Goal: Transaction & Acquisition: Subscribe to service/newsletter

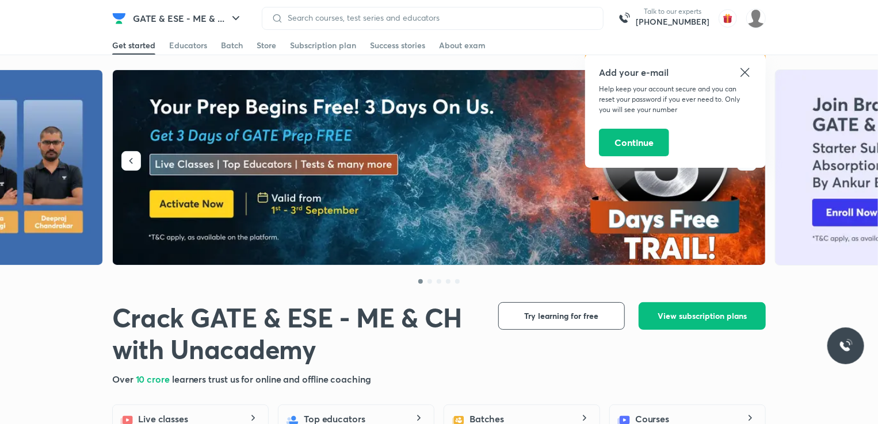
click at [742, 72] on icon at bounding box center [745, 73] width 14 height 14
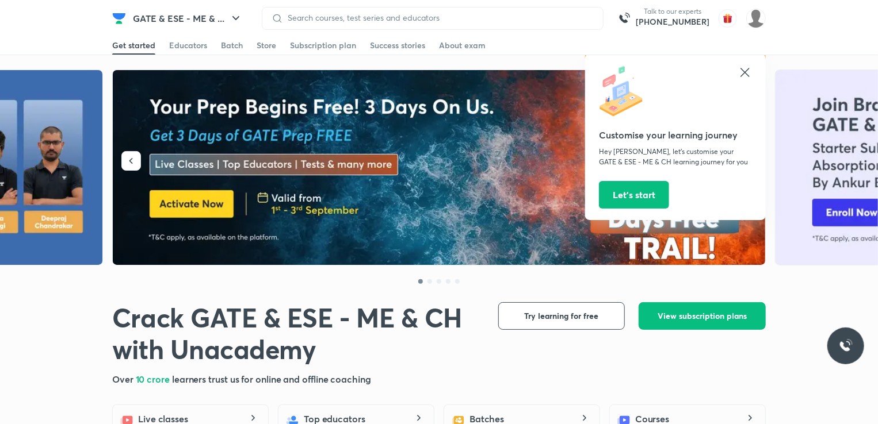
click at [755, 68] on div "Customise your learning journey Hey Ajay, let’s customise your GATE & ESE - ME …" at bounding box center [675, 137] width 181 height 166
click at [230, 21] on icon "button" at bounding box center [236, 19] width 14 height 14
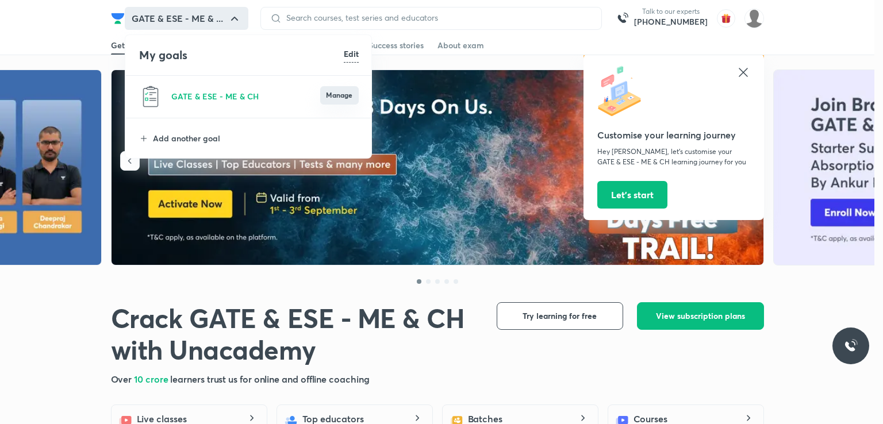
click at [343, 94] on button "Manage" at bounding box center [339, 95] width 39 height 18
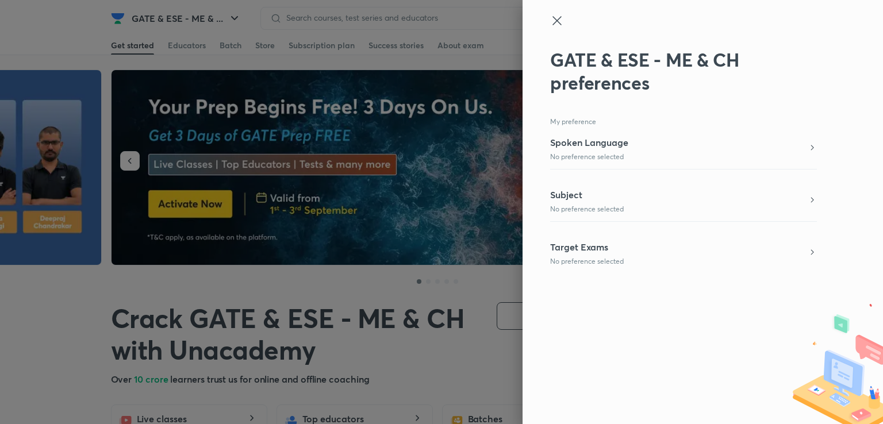
click at [559, 17] on icon at bounding box center [557, 21] width 14 height 14
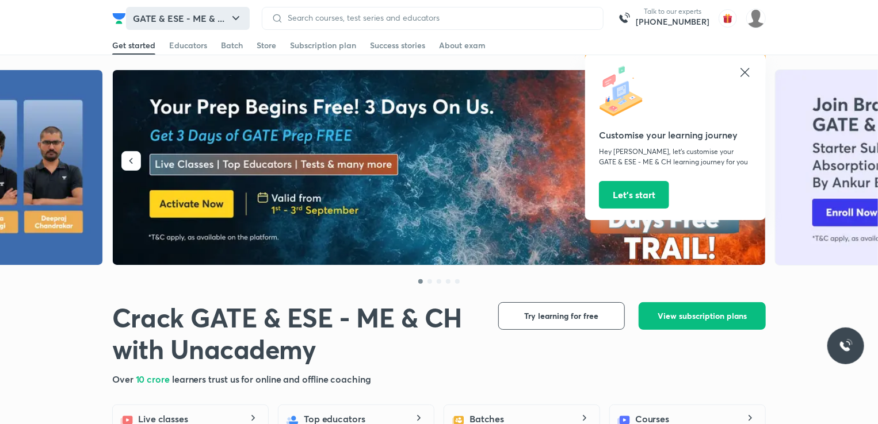
click at [230, 19] on icon "button" at bounding box center [236, 19] width 14 height 14
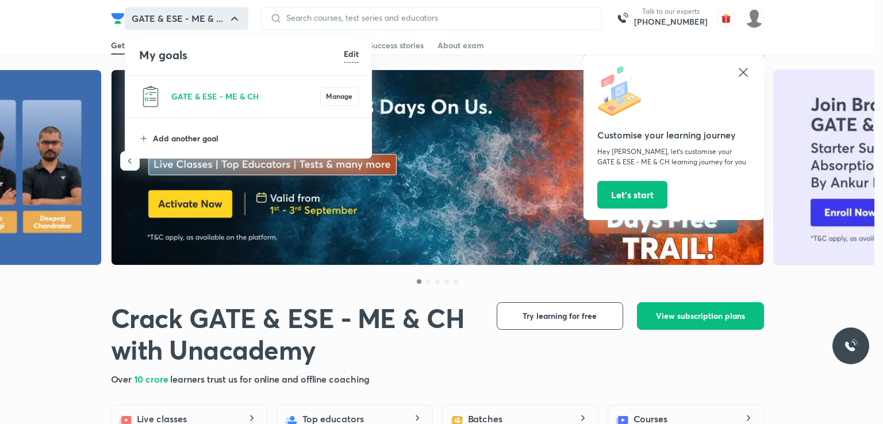
click at [207, 139] on p "Add another goal" at bounding box center [256, 138] width 206 height 12
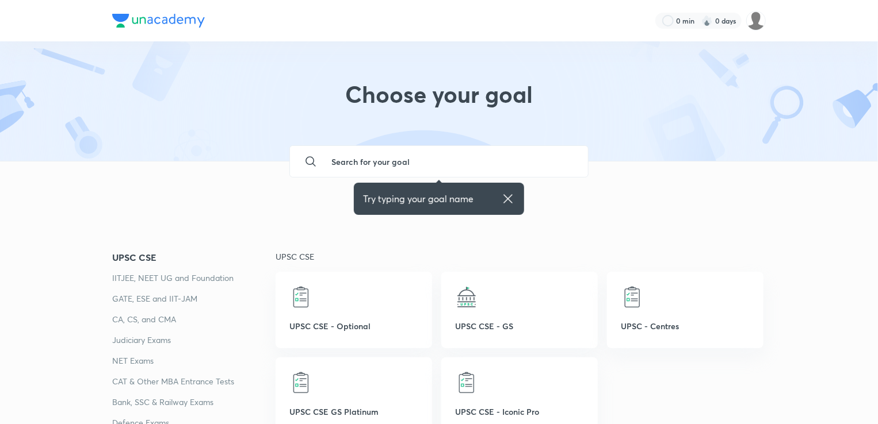
click at [418, 158] on input "text" at bounding box center [450, 161] width 257 height 31
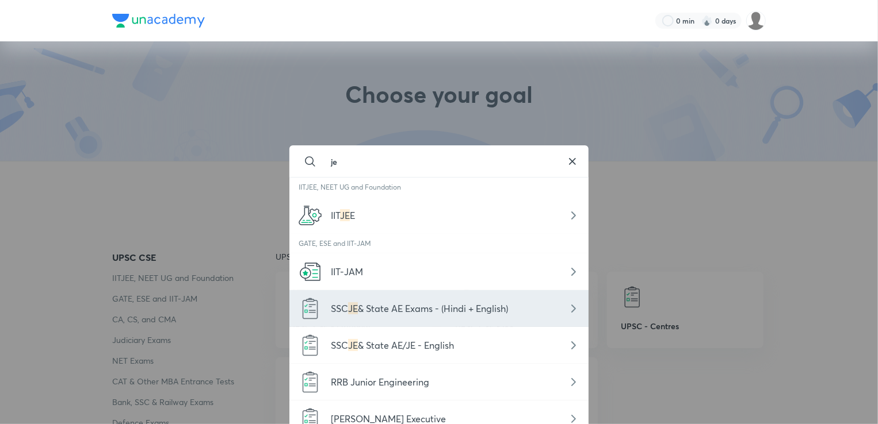
click at [475, 311] on span "& State AE Exams - (Hindi + English)" at bounding box center [433, 309] width 150 height 12
type input "SSC JE & State AE Exams - (Hindi + English)"
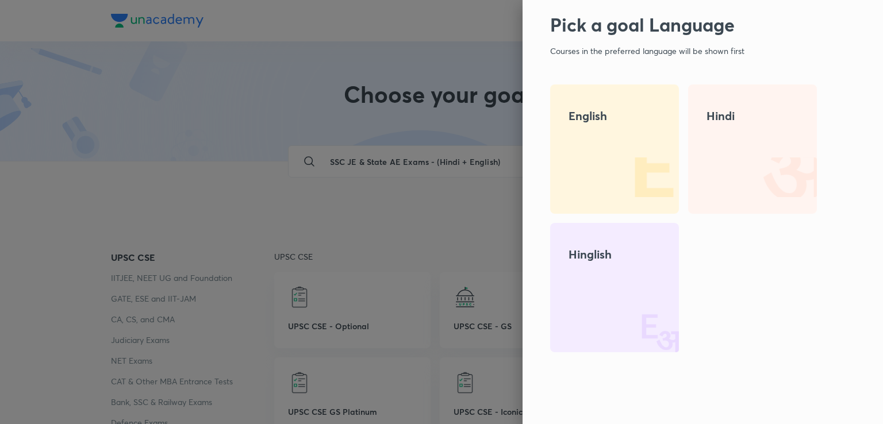
click at [626, 270] on div "Hinglish" at bounding box center [614, 287] width 129 height 129
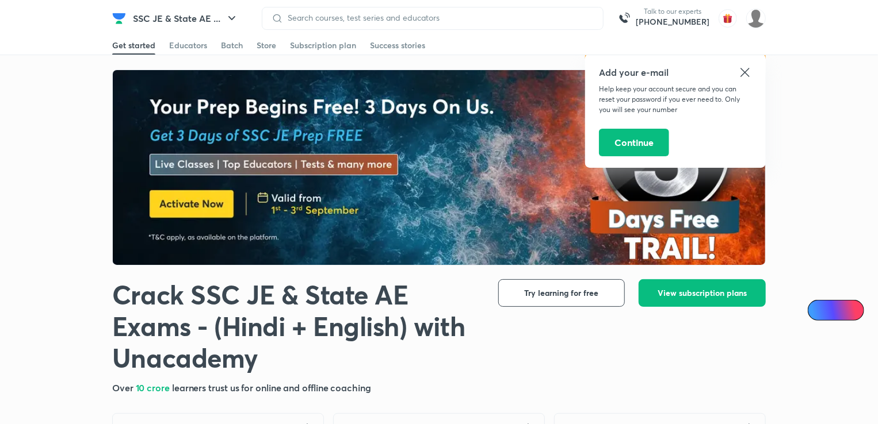
click at [739, 77] on icon at bounding box center [745, 73] width 14 height 14
click at [739, 77] on img at bounding box center [439, 168] width 653 height 196
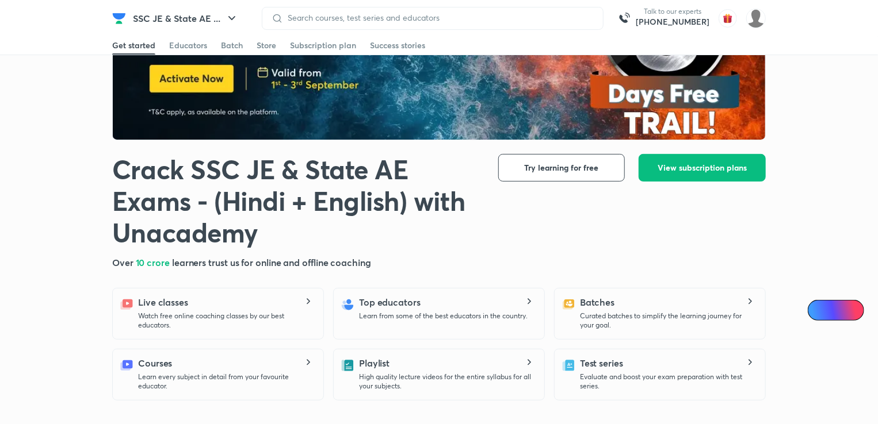
scroll to position [32, 0]
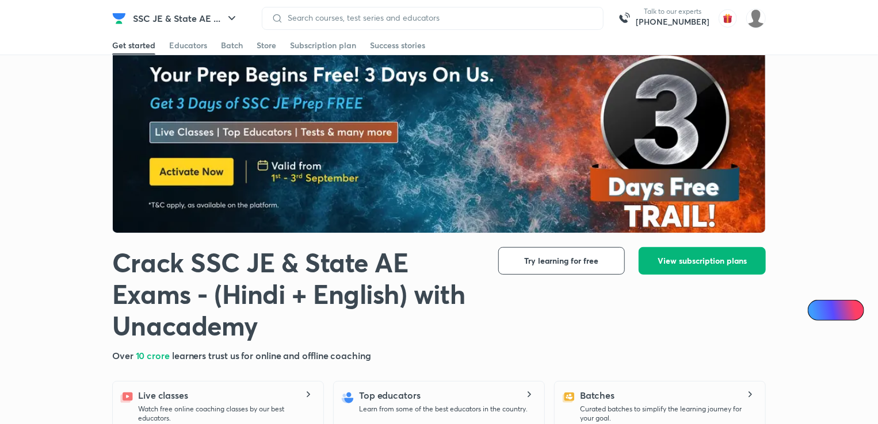
click at [686, 249] on button "View subscription plans" at bounding box center [701, 261] width 127 height 28
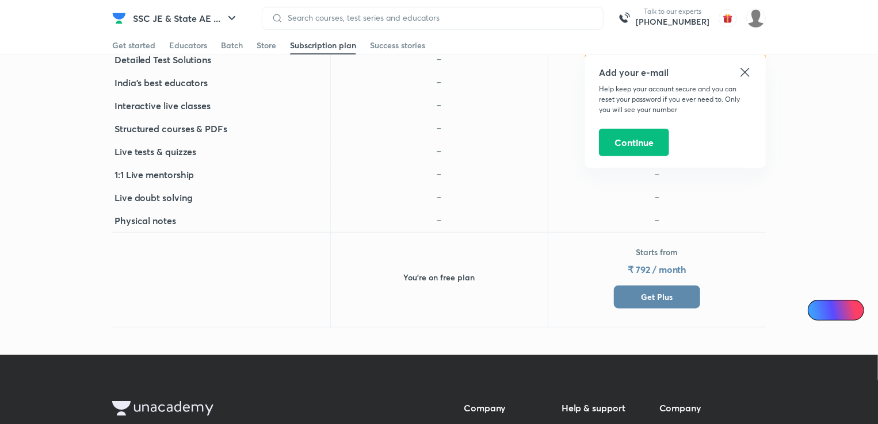
scroll to position [416, 0]
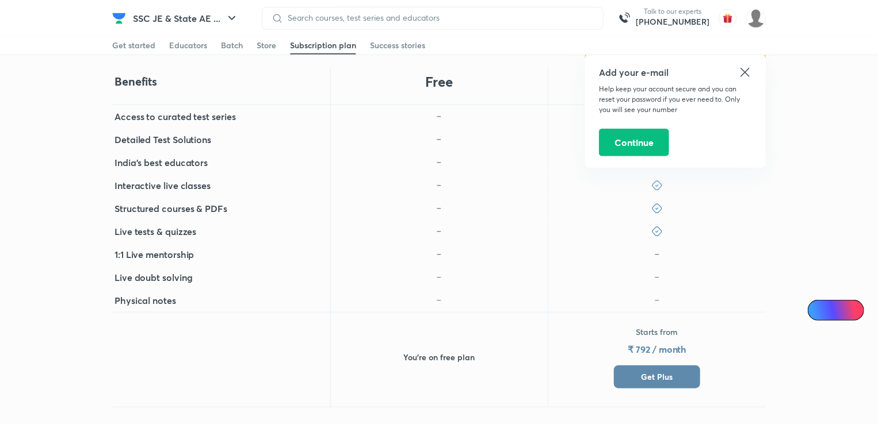
click at [743, 73] on icon at bounding box center [744, 72] width 9 height 9
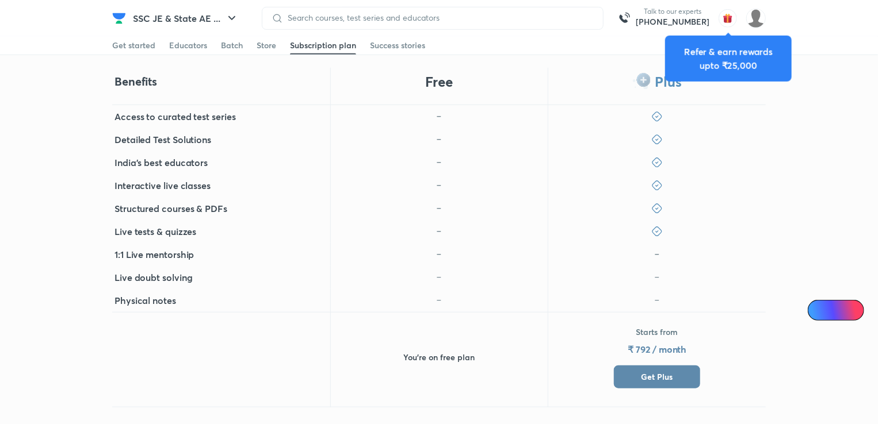
click at [659, 375] on span "Get Plus" at bounding box center [657, 378] width 32 height 12
